Goal: Find specific page/section: Find specific page/section

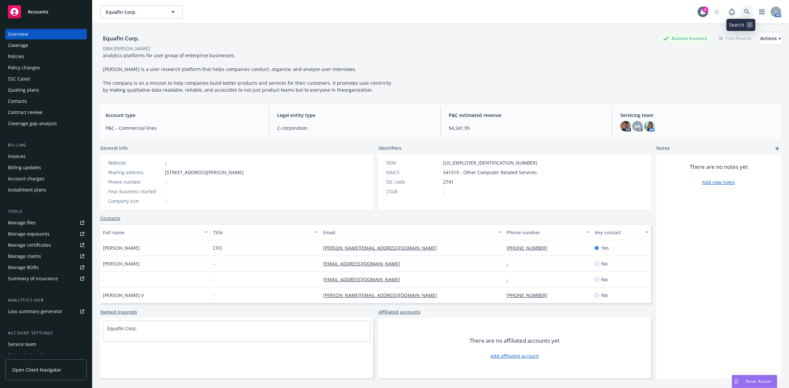
click at [740, 13] on link at bounding box center [746, 11] width 13 height 13
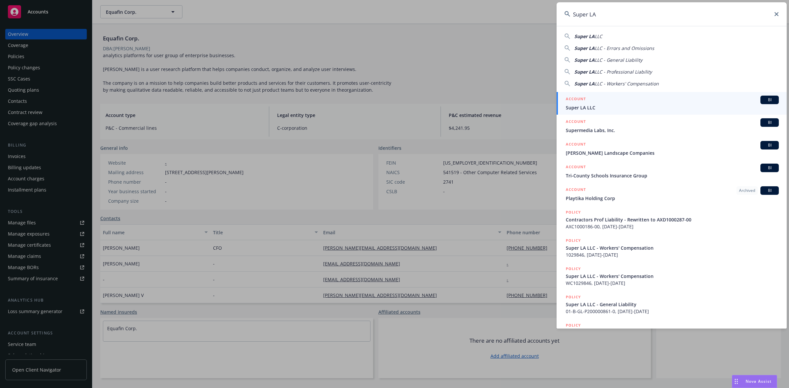
type input "Super LA"
click at [594, 104] on div "ACCOUNT BI Super LA LLC" at bounding box center [672, 103] width 213 height 15
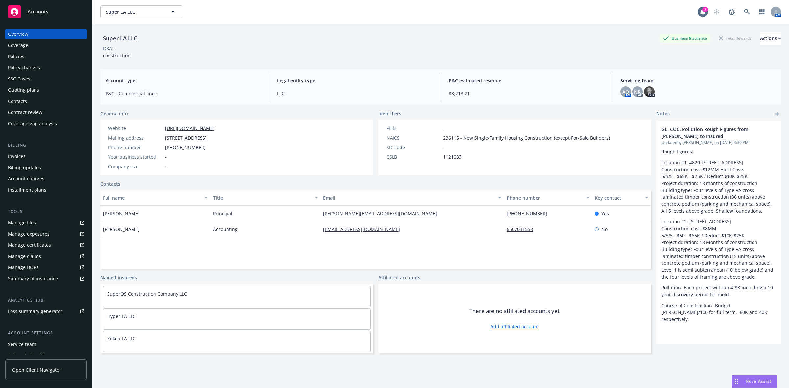
click at [40, 89] on div "Quoting plans" at bounding box center [46, 90] width 76 height 11
